Goal: Task Accomplishment & Management: Manage account settings

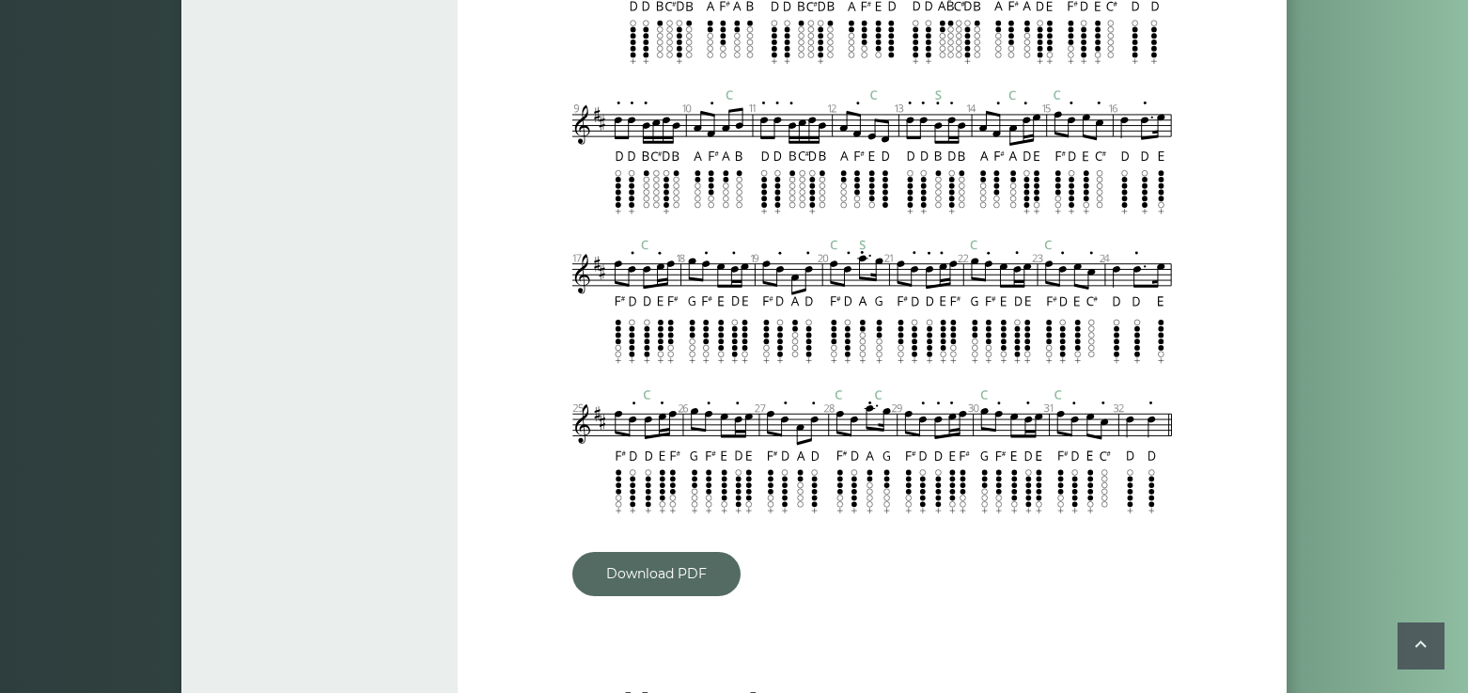
scroll to position [1485, 0]
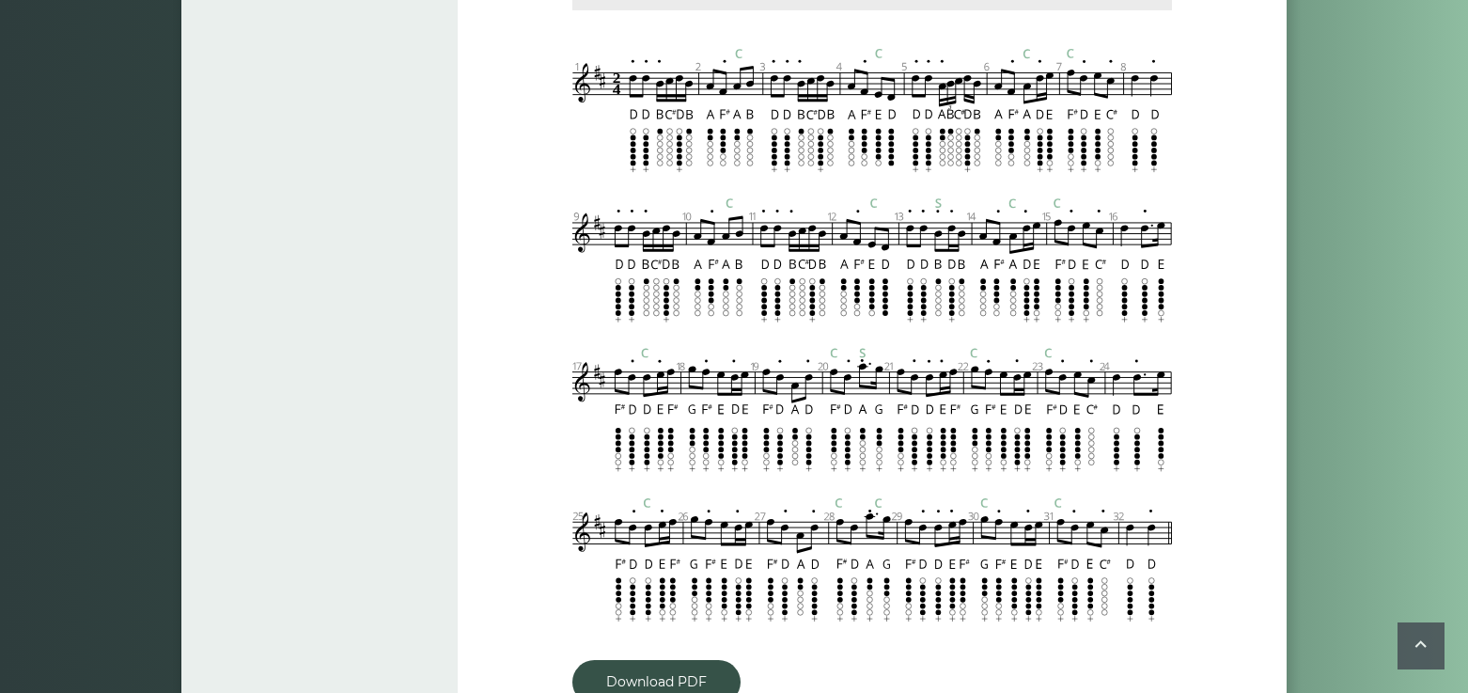
type input "****"
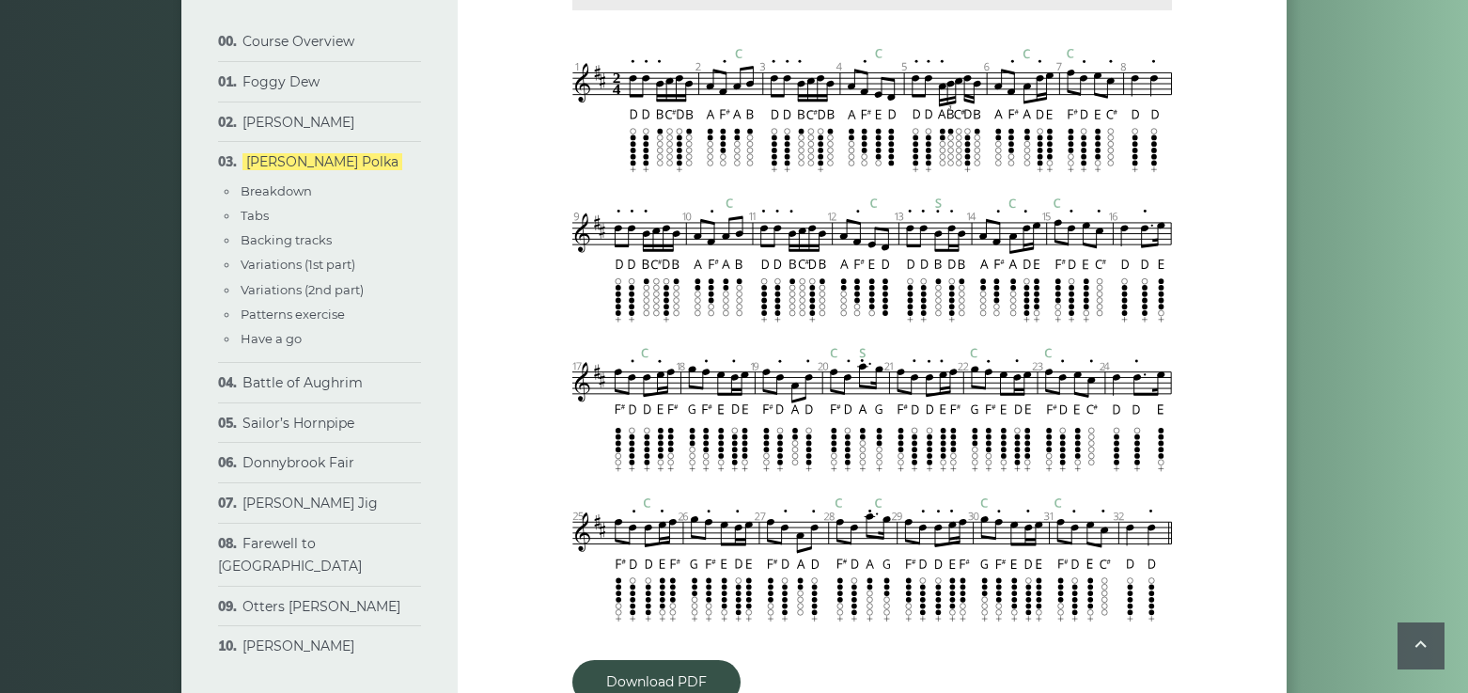
scroll to position [0, 0]
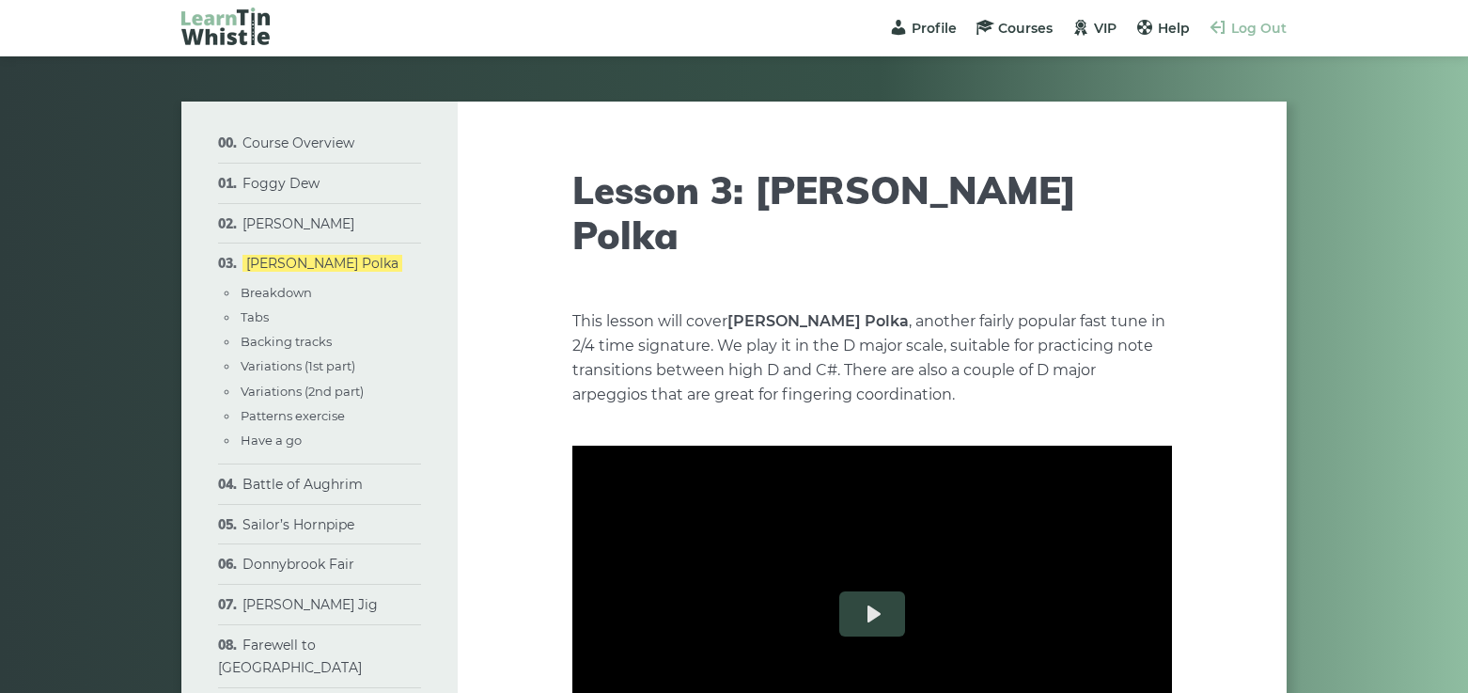
click at [1256, 25] on span "Log Out" at bounding box center [1258, 28] width 55 height 17
